Goal: Transaction & Acquisition: Subscribe to service/newsletter

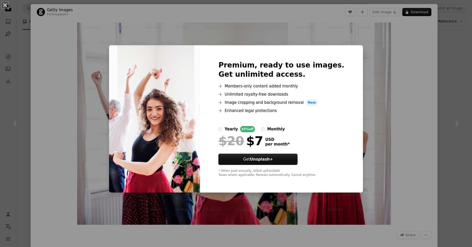
click at [419, 75] on div "An X shape Premium, ready to use images. Get unlimited access. A plus sign Memb…" at bounding box center [236, 123] width 472 height 247
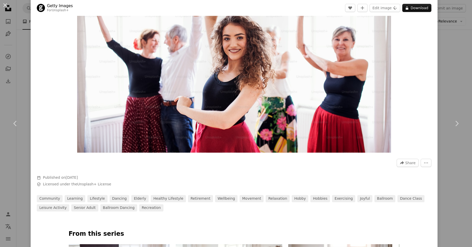
scroll to position [74, 0]
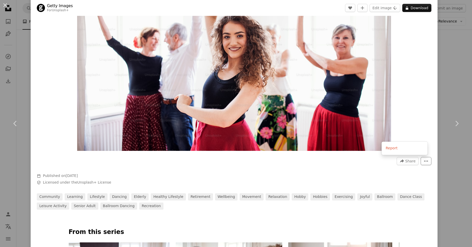
click at [424, 159] on icon "More Actions" at bounding box center [426, 161] width 5 height 5
click at [410, 7] on button "A lock Download" at bounding box center [416, 8] width 29 height 8
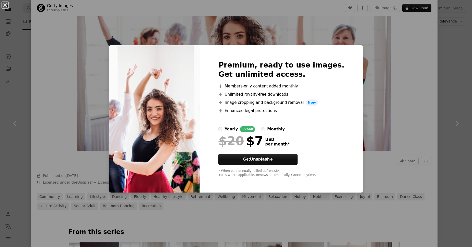
click at [223, 94] on icon "A plus sign" at bounding box center [220, 94] width 4 height 4
click at [396, 56] on div "An X shape Premium, ready to use images. Get unlimited access. A plus sign Memb…" at bounding box center [236, 123] width 472 height 247
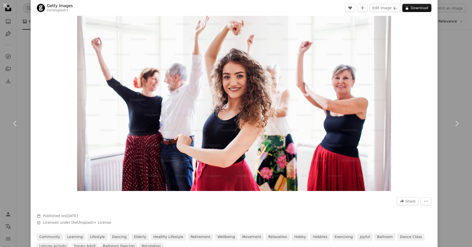
scroll to position [32, 0]
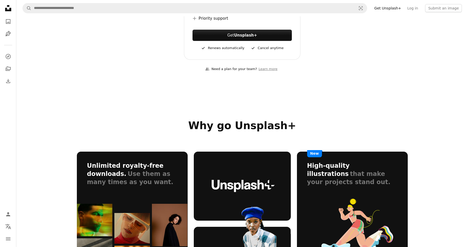
scroll to position [172, 0]
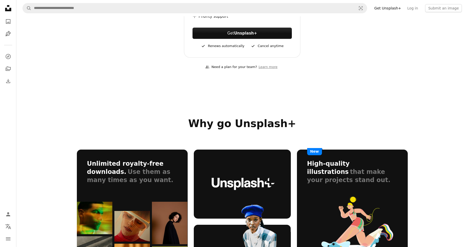
click at [8, 9] on icon "Unsplash logo Unsplash Home" at bounding box center [8, 8] width 10 height 10
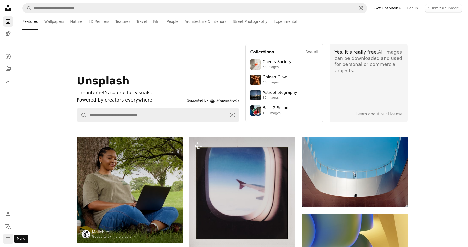
click at [6, 238] on icon "navigation menu" at bounding box center [8, 239] width 6 height 6
click at [395, 7] on link "Get Unsplash+" at bounding box center [387, 8] width 33 height 8
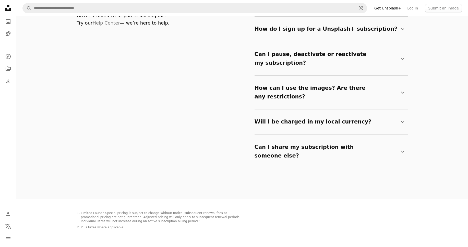
scroll to position [867, 0]
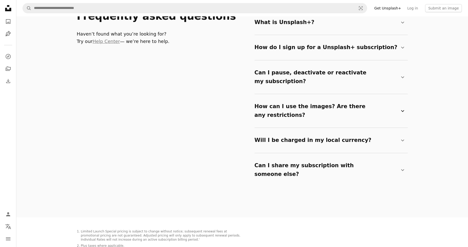
click at [272, 102] on summary "How can I use the images? Are there any restrictions? Chevron down" at bounding box center [330, 110] width 151 height 25
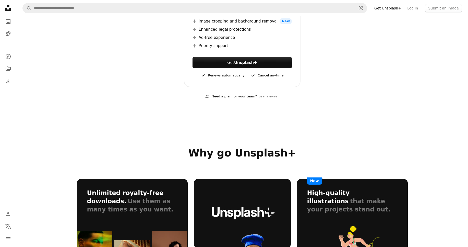
scroll to position [37, 0]
